Goal: Transaction & Acquisition: Book appointment/travel/reservation

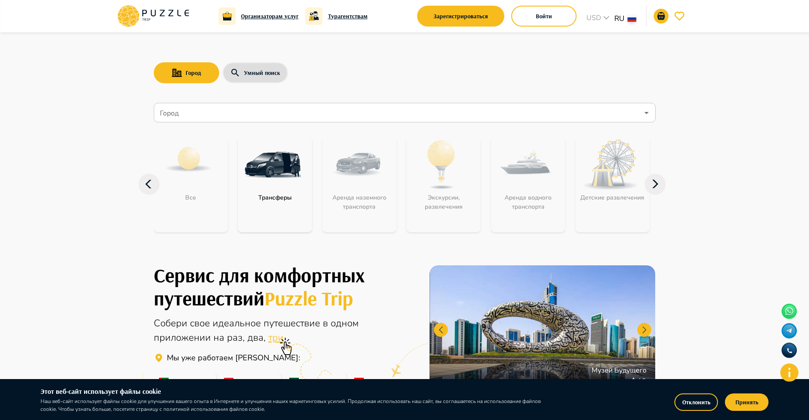
click at [660, 187] on icon at bounding box center [655, 184] width 21 height 21
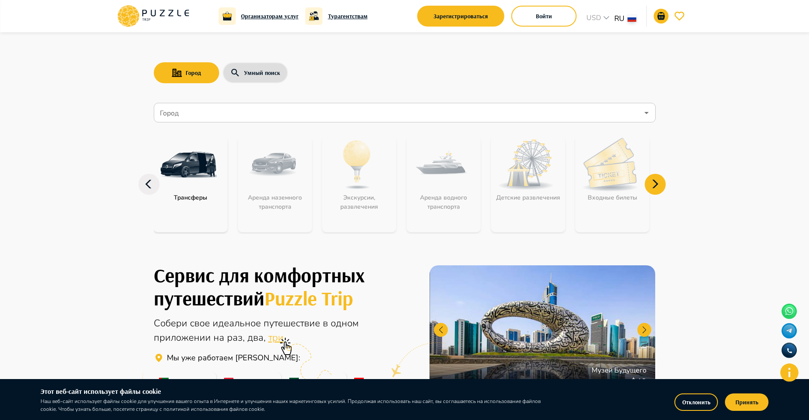
click at [660, 187] on icon at bounding box center [655, 184] width 21 height 21
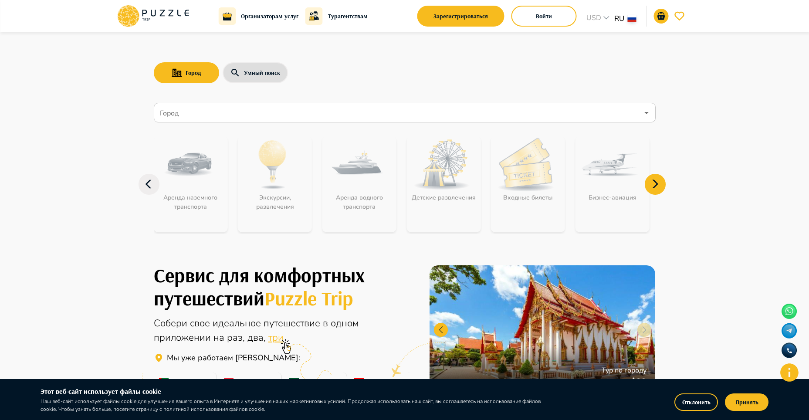
click at [660, 187] on icon at bounding box center [655, 184] width 21 height 21
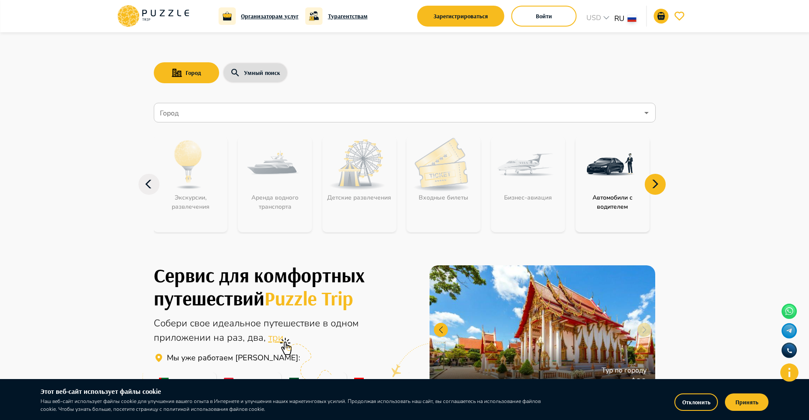
click at [660, 187] on icon at bounding box center [655, 184] width 21 height 21
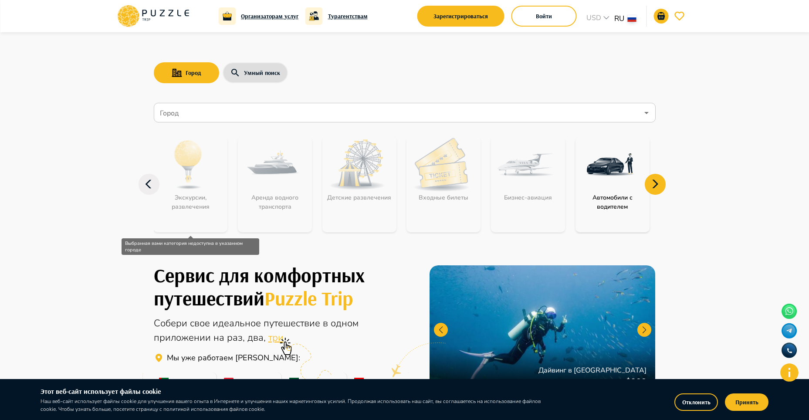
click at [191, 207] on div "Экскурсии, развлечения" at bounding box center [190, 184] width 74 height 96
click at [186, 163] on div "Экскурсии, развлечения" at bounding box center [190, 184] width 74 height 96
click at [149, 184] on icon at bounding box center [149, 184] width 21 height 21
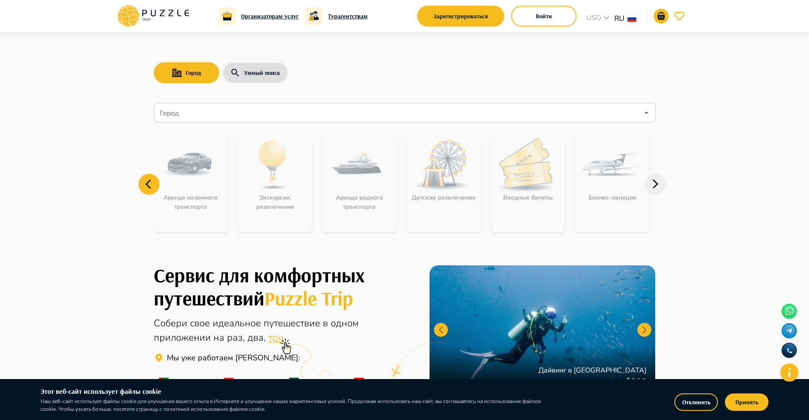
click at [149, 184] on icon at bounding box center [149, 184] width 21 height 21
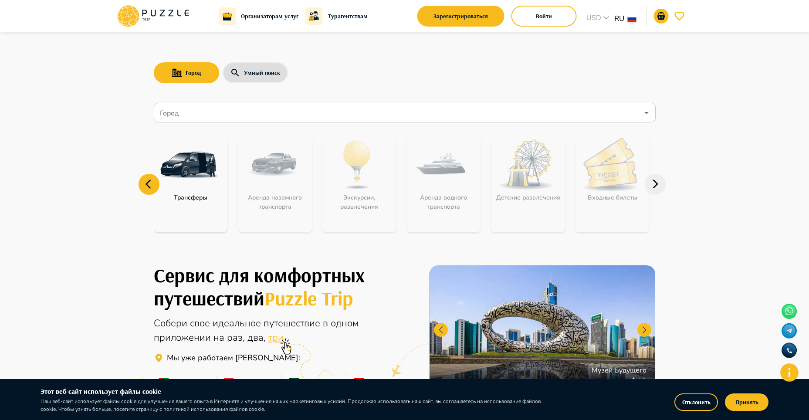
click at [149, 184] on icon at bounding box center [149, 184] width 21 height 21
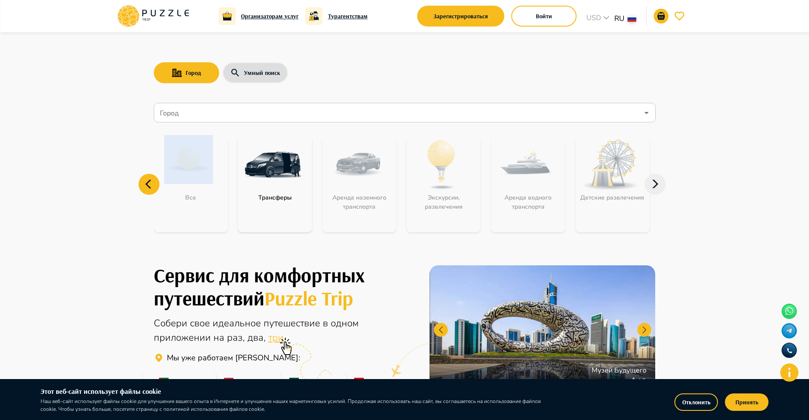
click at [149, 184] on icon at bounding box center [149, 184] width 21 height 21
click at [204, 115] on input "Город" at bounding box center [398, 113] width 481 height 17
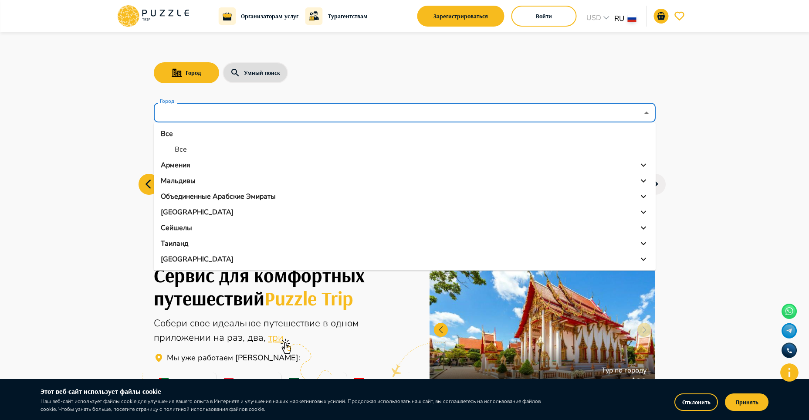
click at [177, 213] on p "[GEOGRAPHIC_DATA]" at bounding box center [197, 212] width 73 height 10
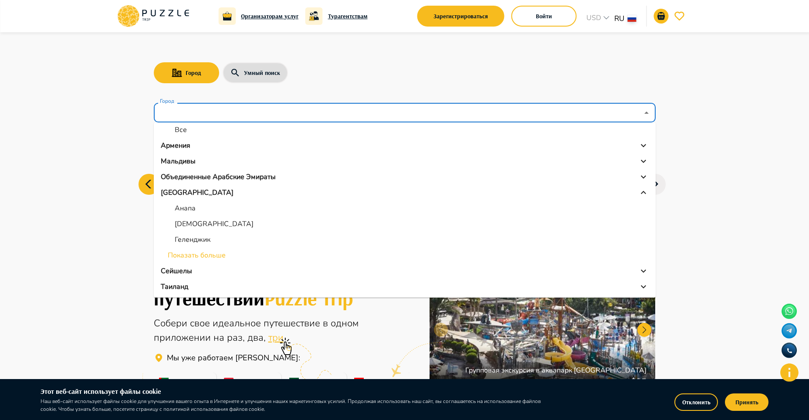
scroll to position [36, 0]
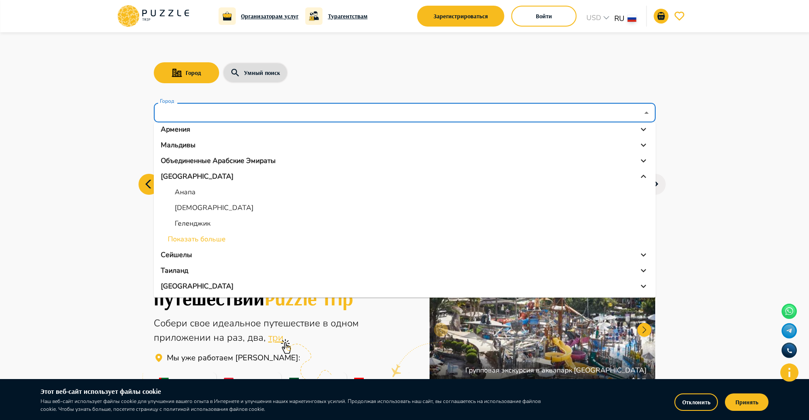
click at [190, 241] on li "Показать больше" at bounding box center [405, 239] width 502 height 16
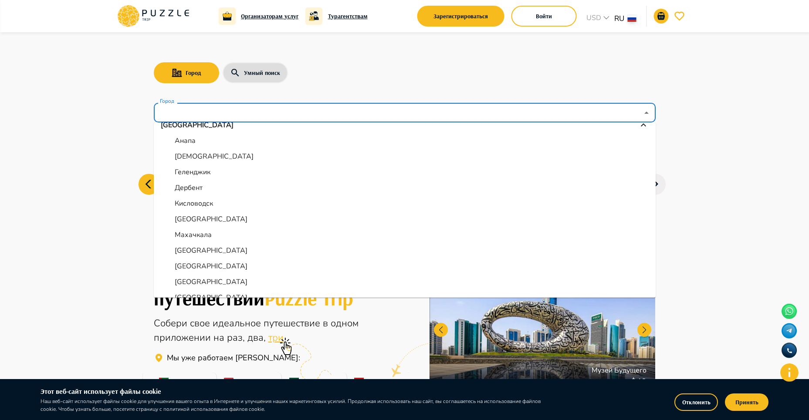
scroll to position [174, 0]
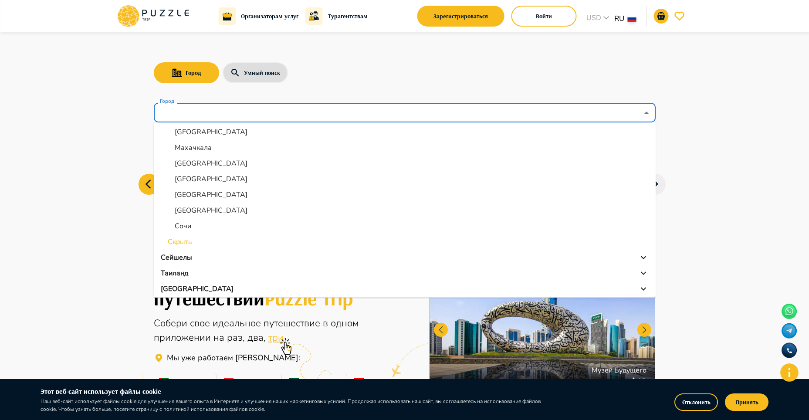
click at [185, 197] on p "[GEOGRAPHIC_DATA]" at bounding box center [211, 195] width 73 height 10
type input "*********"
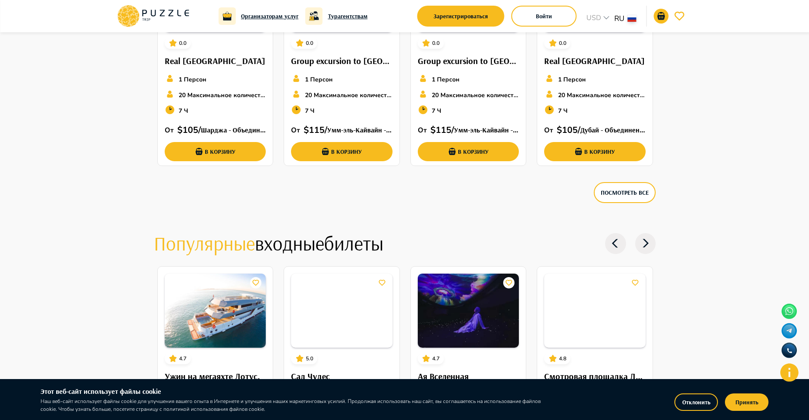
scroll to position [2045, 0]
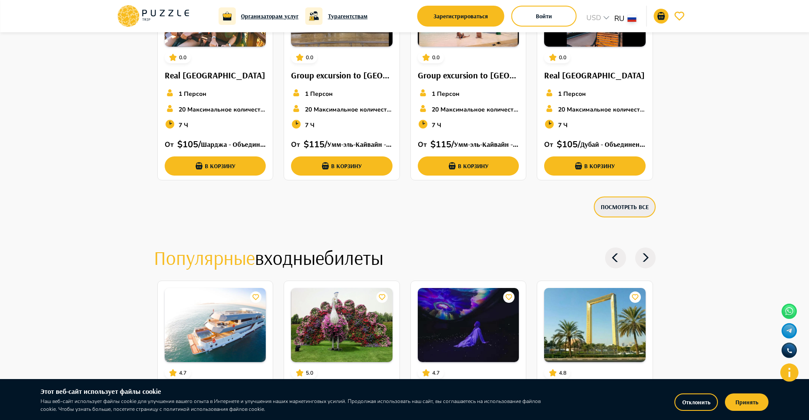
click at [627, 204] on button "Посмотреть все" at bounding box center [625, 207] width 62 height 21
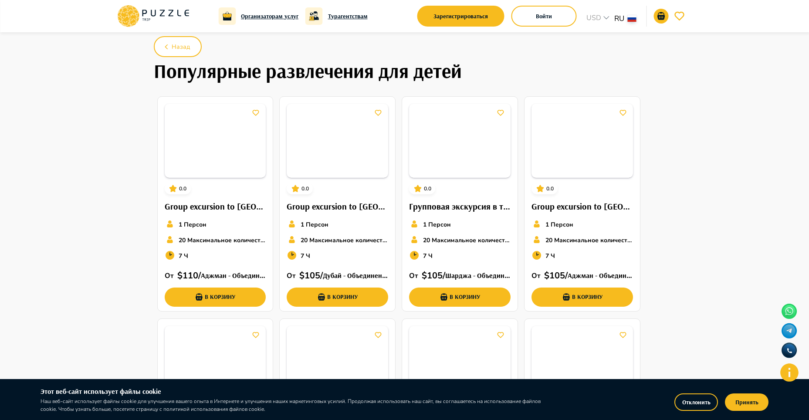
scroll to position [32, 0]
